Goal: Task Accomplishment & Management: Use online tool/utility

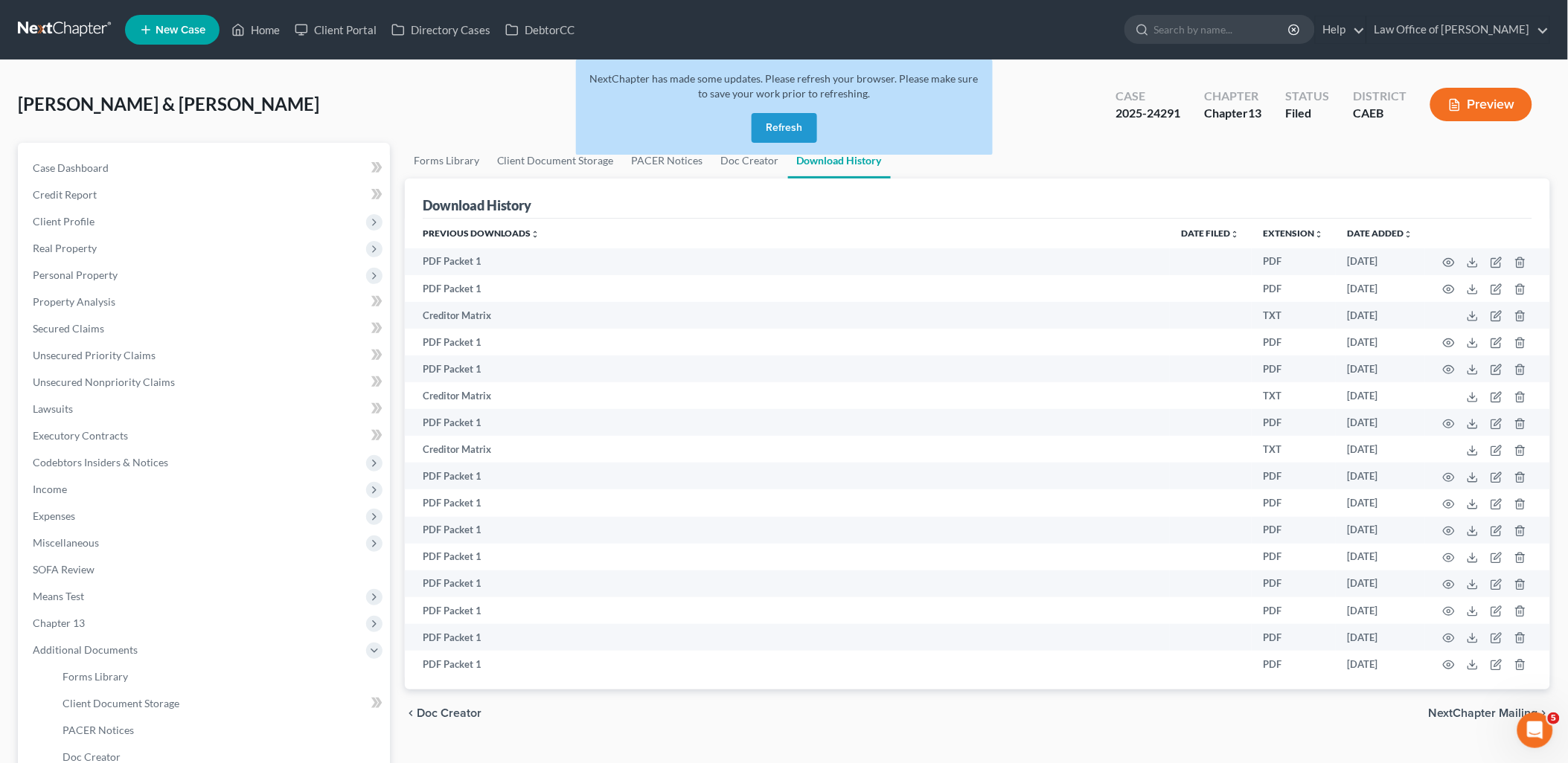
click at [770, 120] on button "Refresh" at bounding box center [784, 128] width 66 height 30
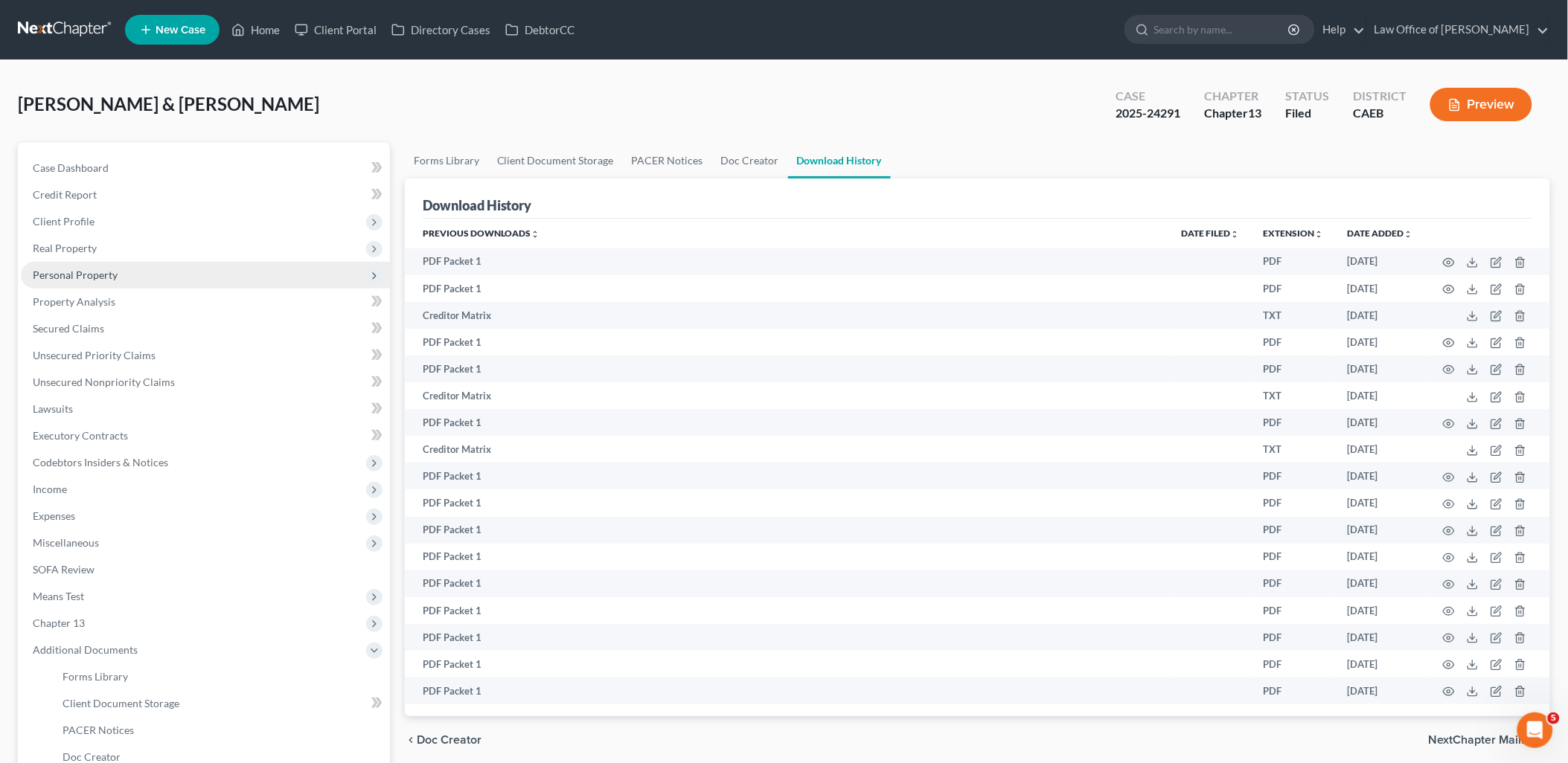
click at [64, 280] on span "Personal Property" at bounding box center [75, 275] width 85 height 12
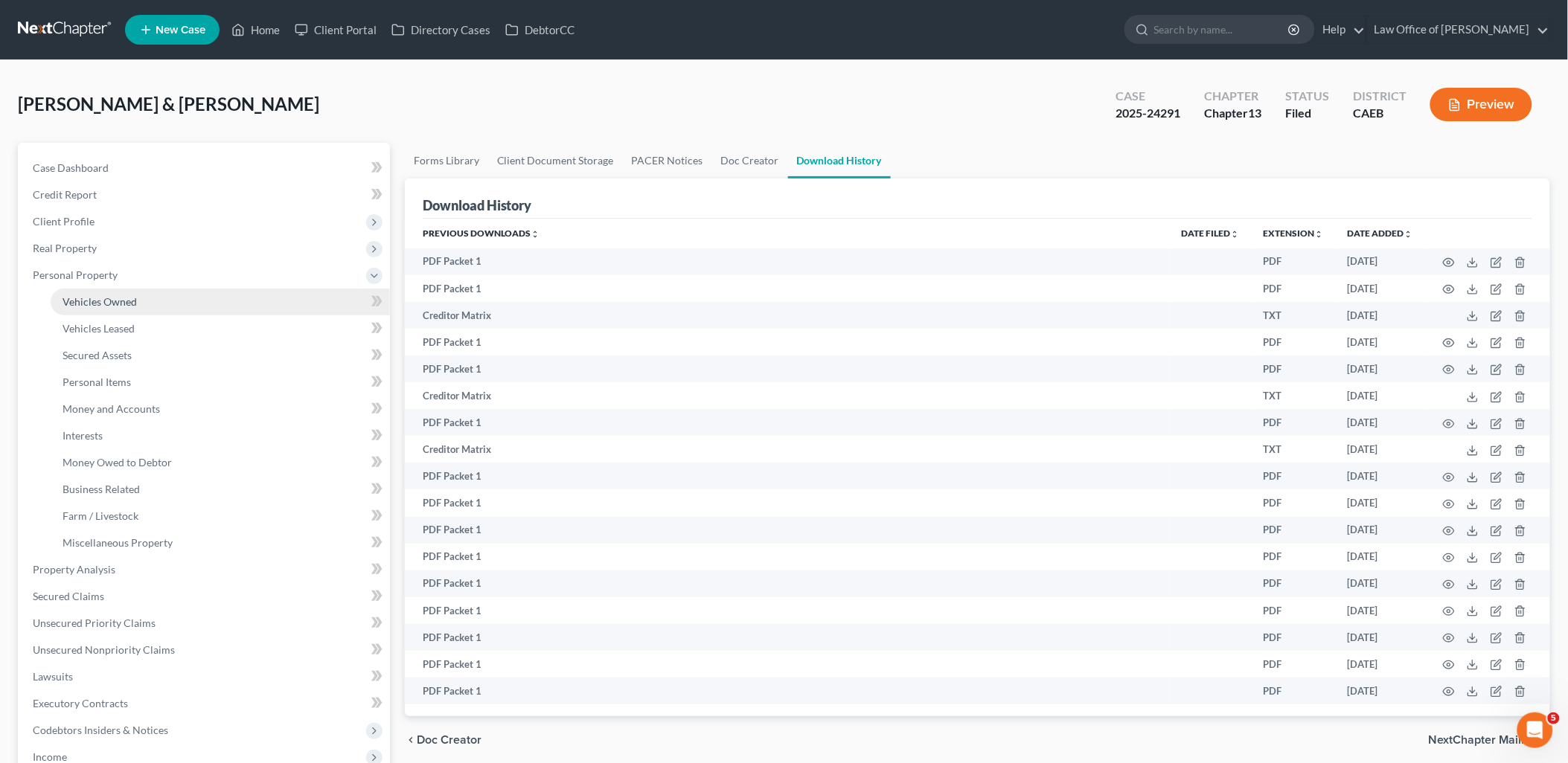
click at [77, 305] on span "Vehicles Owned" at bounding box center [99, 301] width 74 height 12
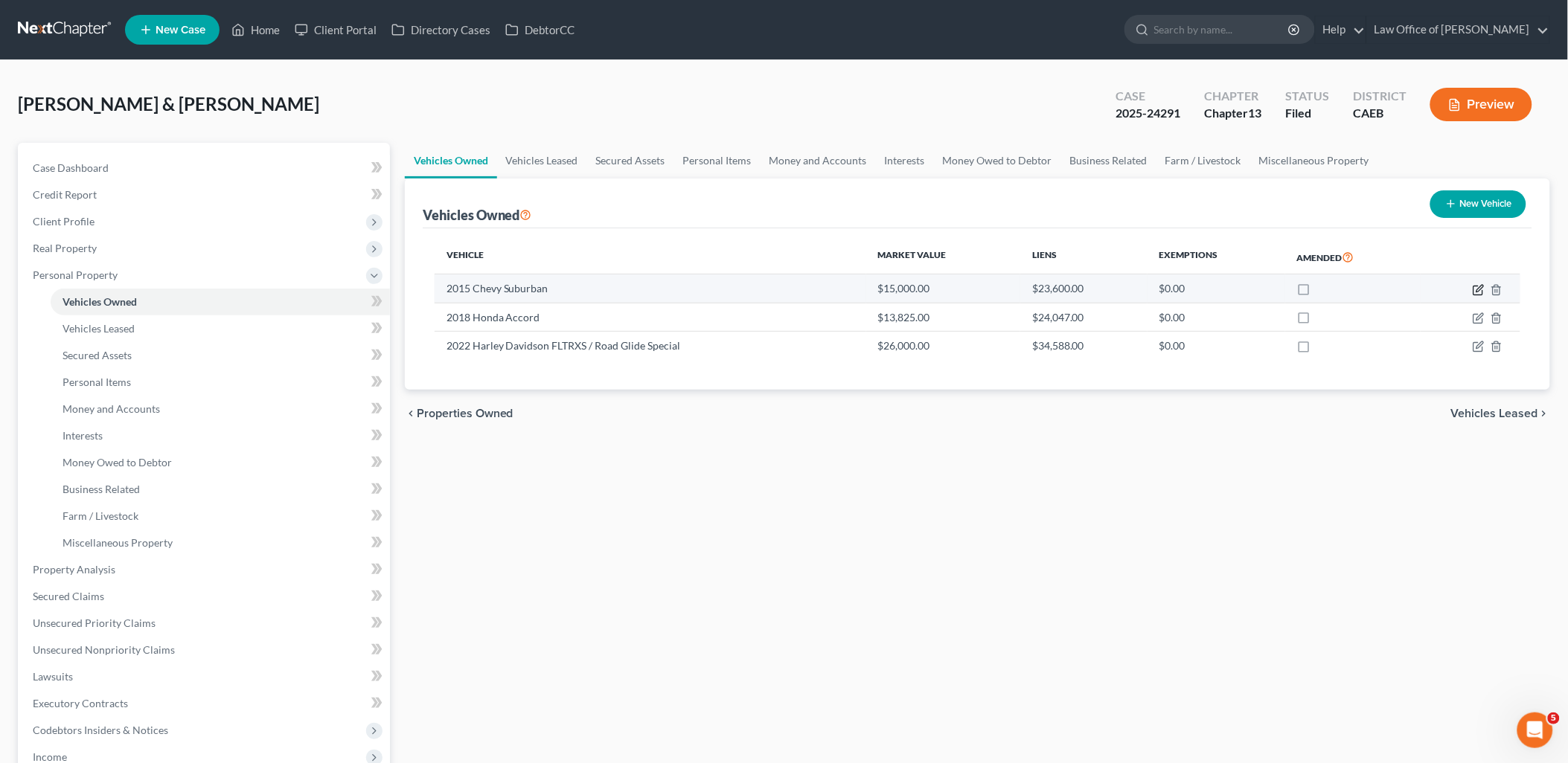
click at [1481, 288] on icon "button" at bounding box center [1480, 288] width 7 height 7
select select "0"
select select "11"
select select "3"
select select "4"
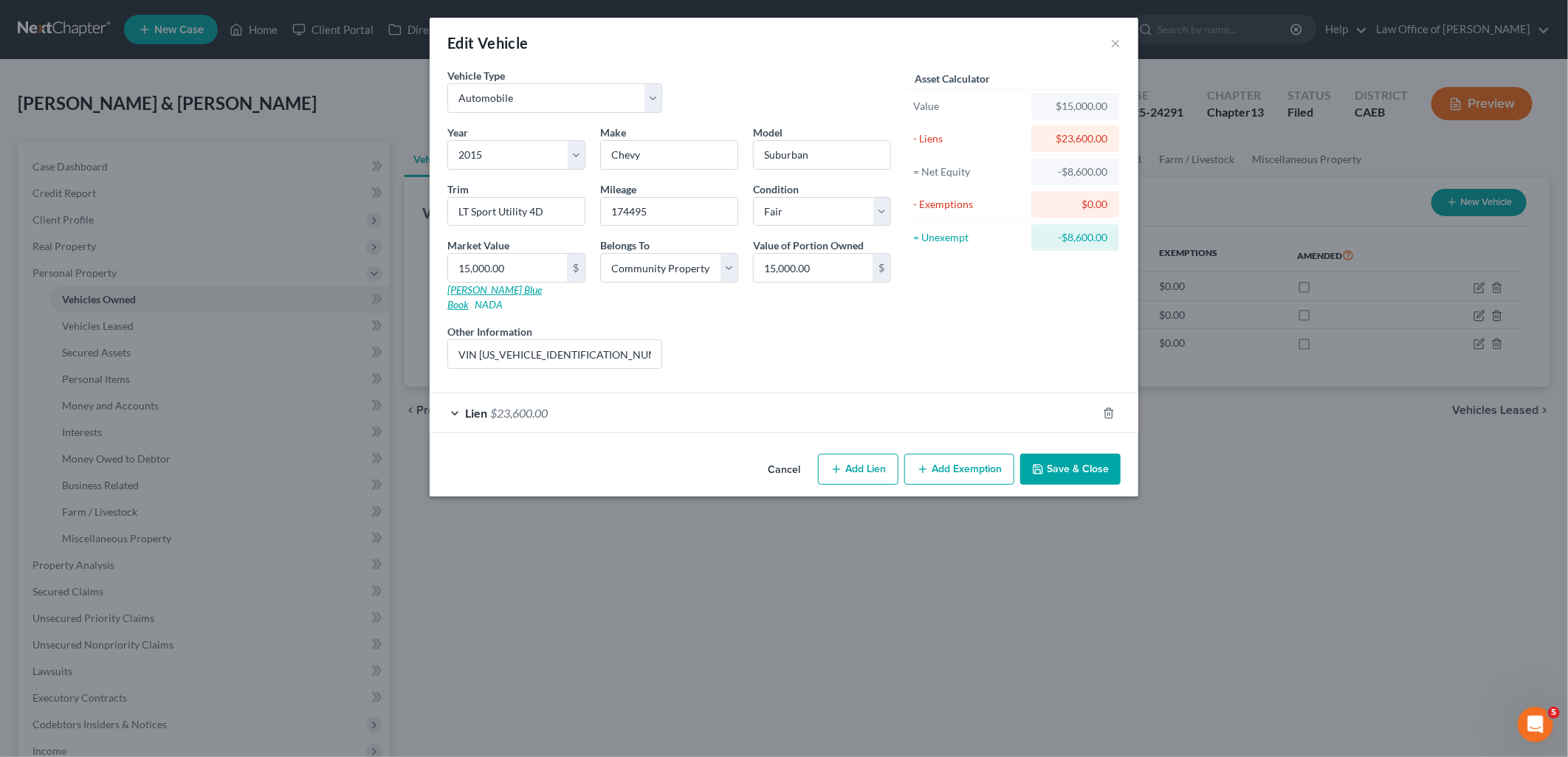
click at [495, 292] on link "[PERSON_NAME] Blue Book" at bounding box center [495, 296] width 94 height 27
